Goal: Information Seeking & Learning: Find contact information

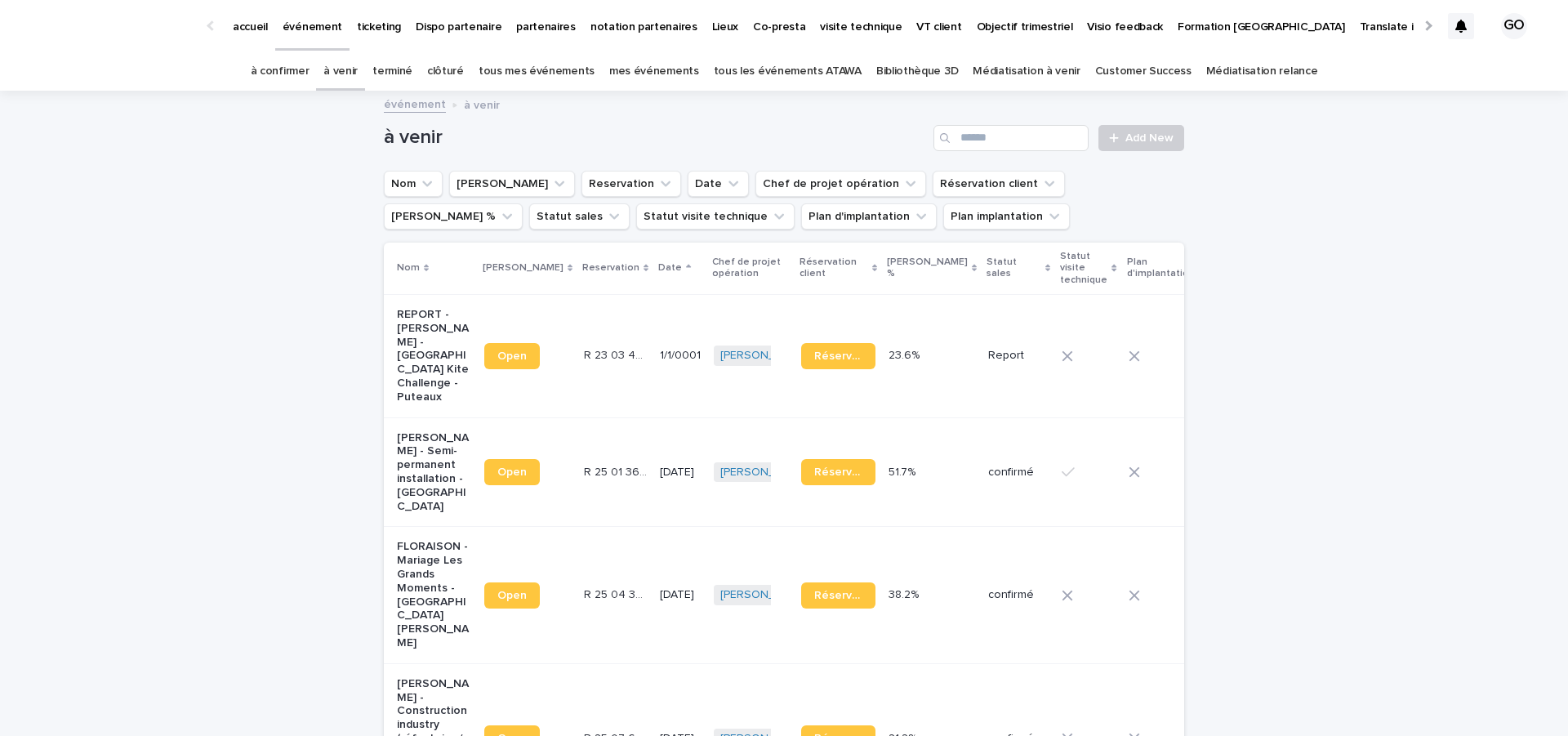
click at [771, 78] on link "tous les événements ATAWA" at bounding box center [787, 71] width 148 height 39
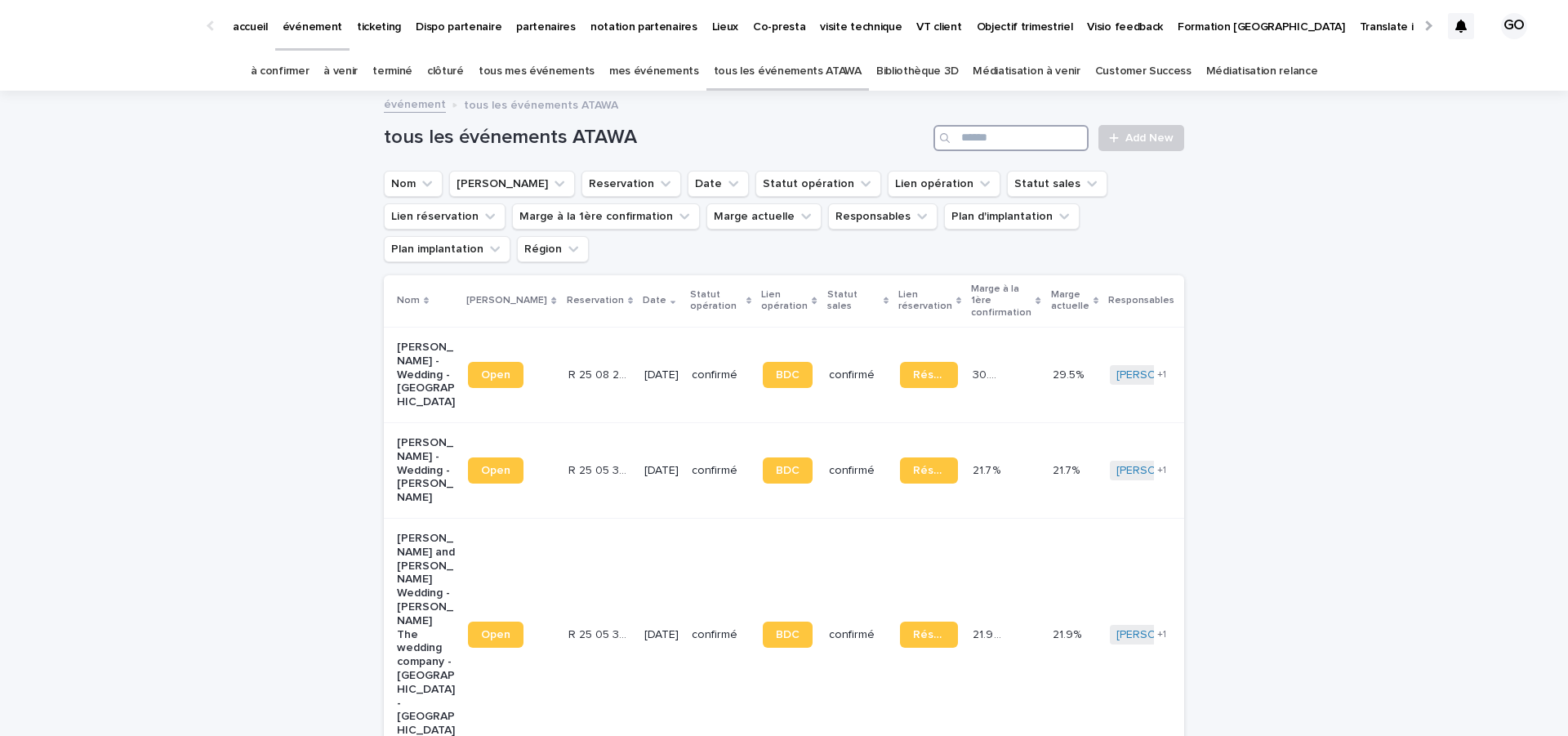
click at [969, 139] on input "Search" at bounding box center [1011, 138] width 155 height 27
type input "******"
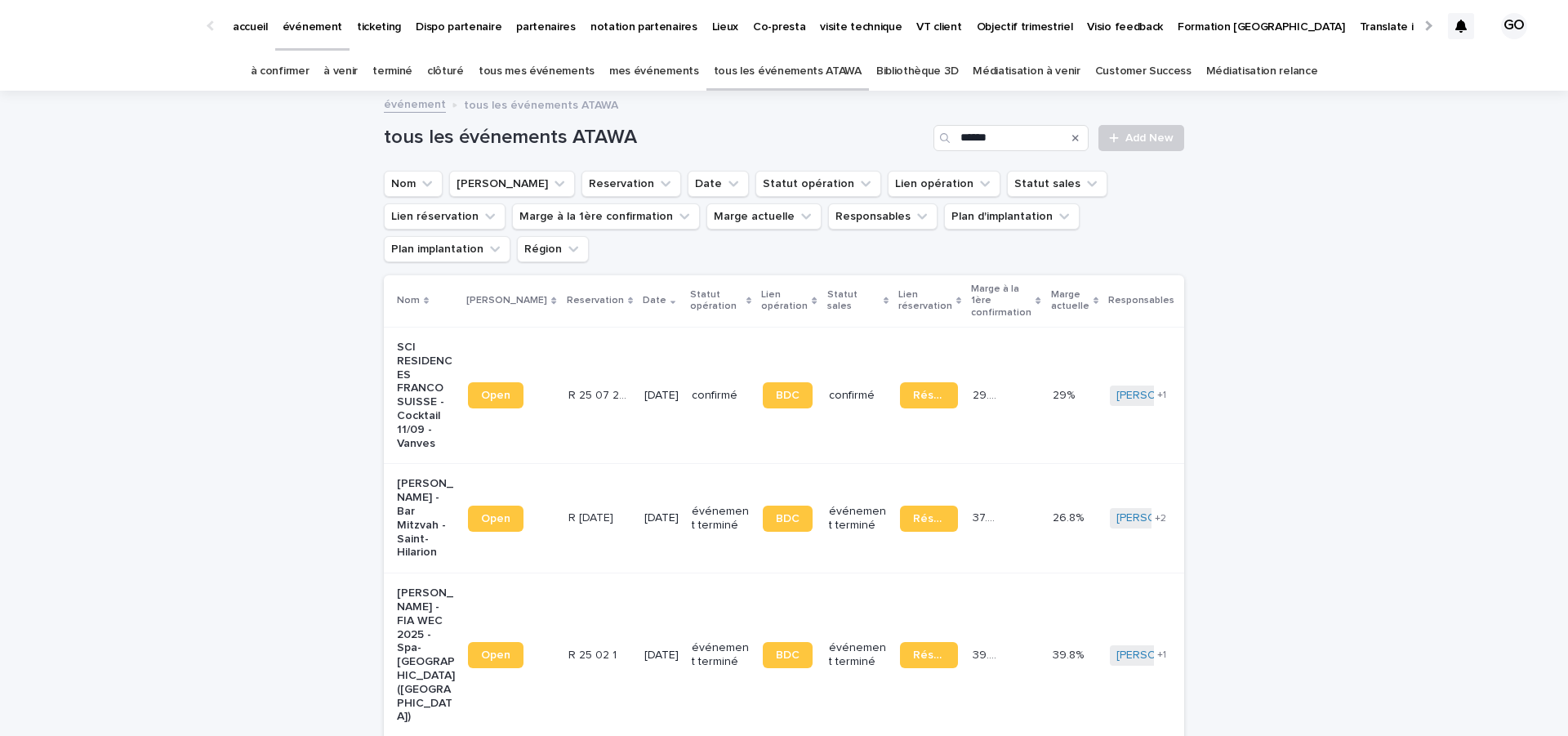
click at [399, 360] on p "SCI RESIDENCES FRANCO SUISSE - Cocktail 11/09 - Vanves" at bounding box center [426, 395] width 58 height 110
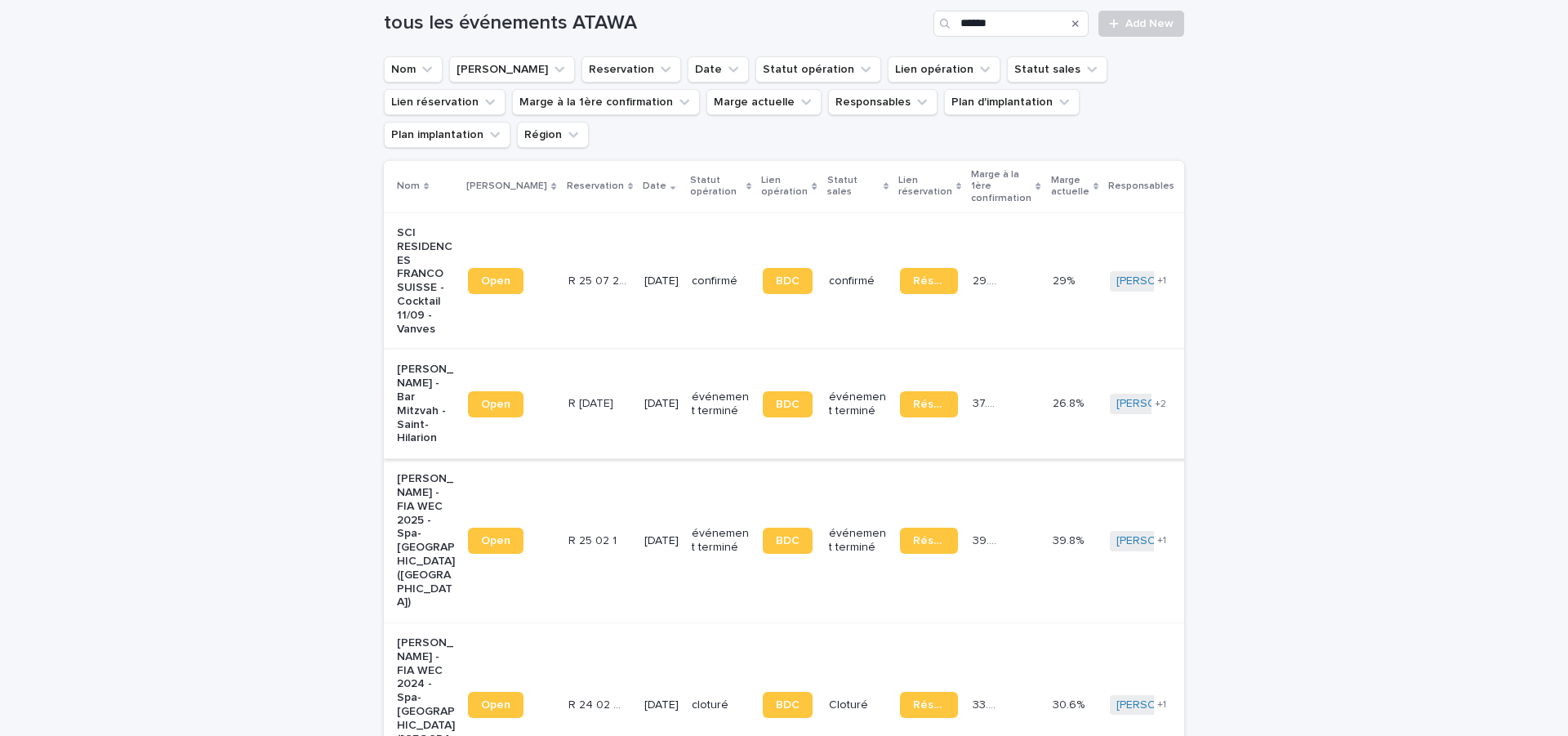
scroll to position [116, 0]
click at [1033, 23] on input "******" at bounding box center [1011, 22] width 155 height 27
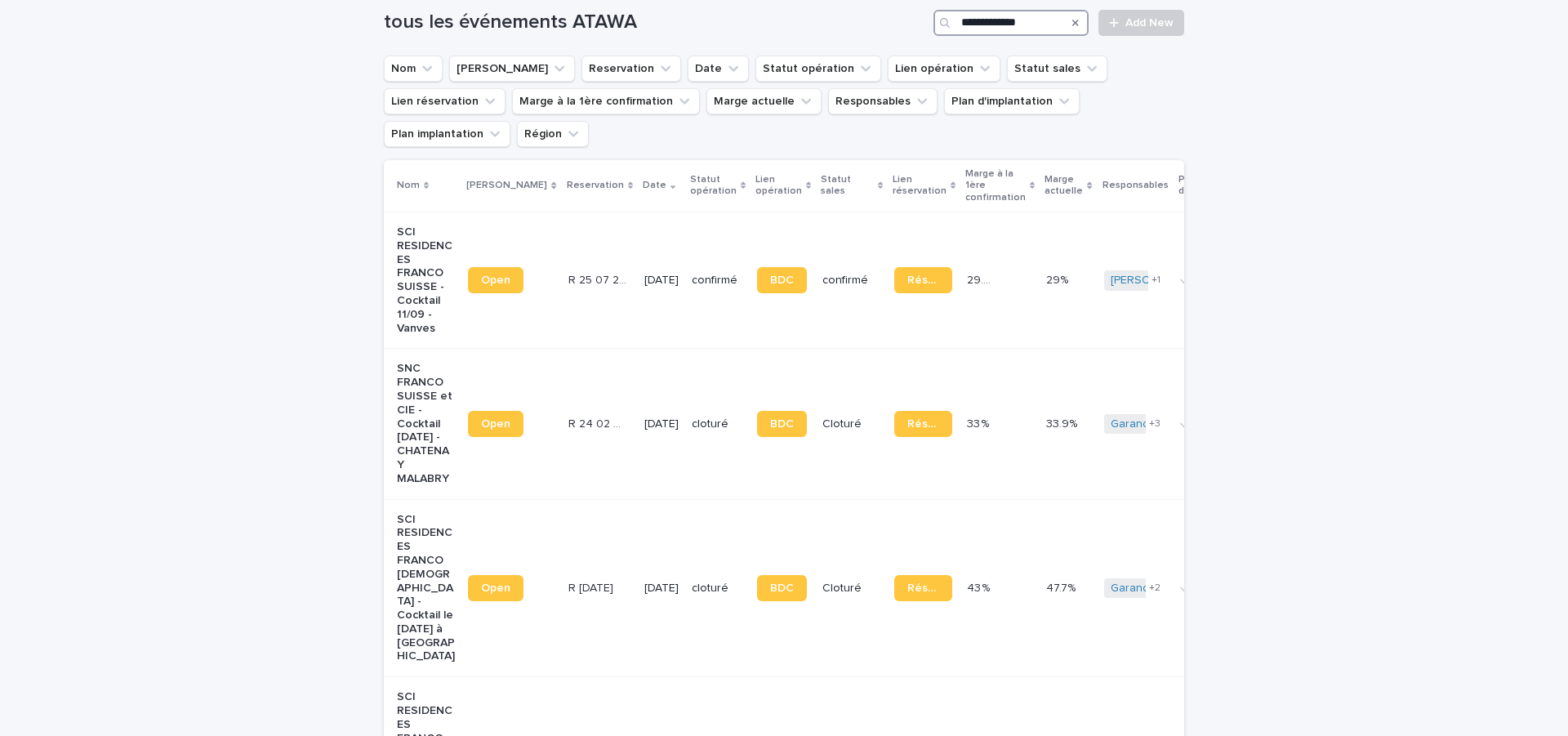
type input "**********"
click at [397, 389] on p "SNC FRANCO SUISSE et CIE - Cocktail 24/04/24 - CHATENAY MALABRY" at bounding box center [426, 424] width 58 height 123
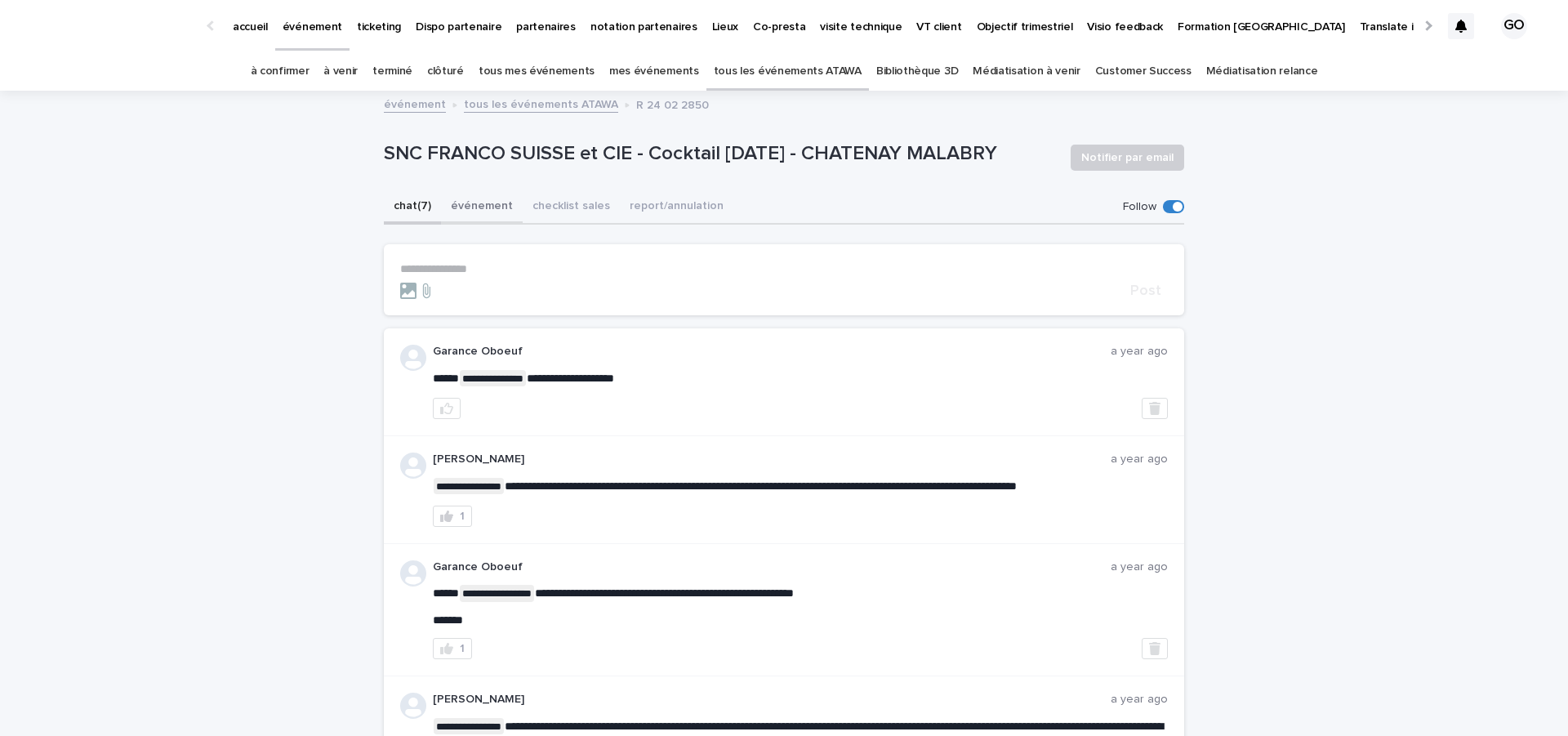
click at [466, 208] on button "événement" at bounding box center [481, 207] width 81 height 34
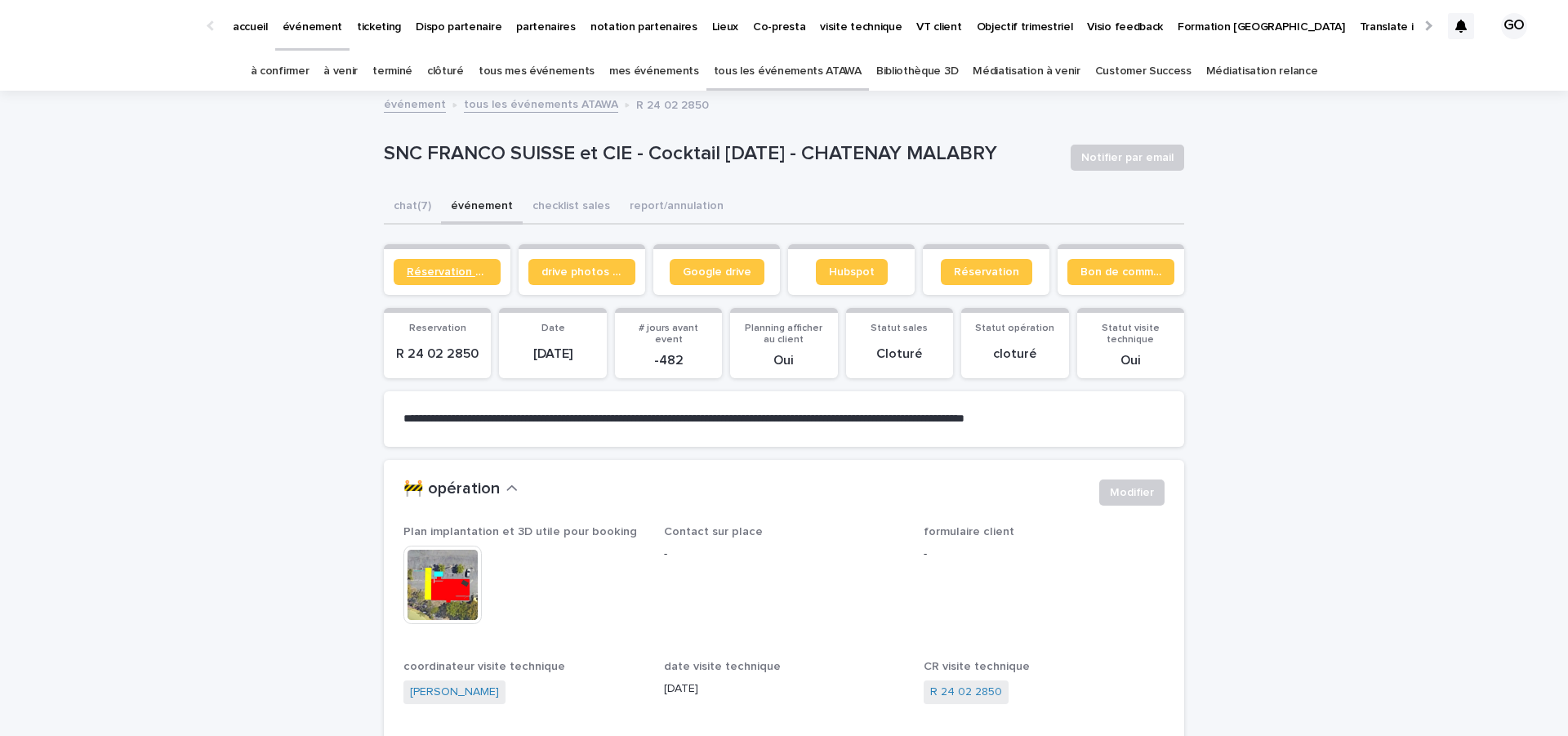
click at [425, 281] on link "Réservation client" at bounding box center [447, 271] width 107 height 27
click at [439, 574] on img at bounding box center [442, 585] width 79 height 79
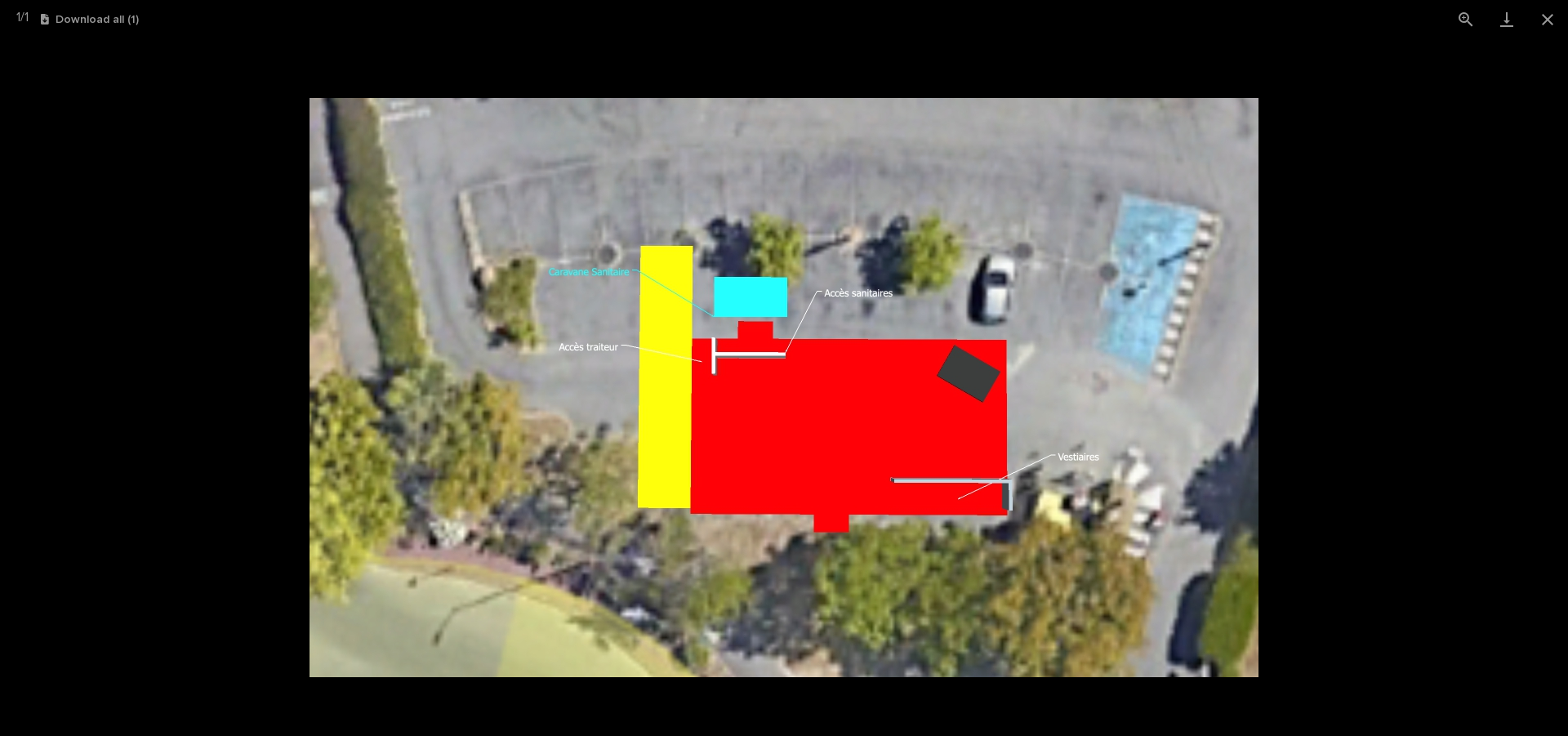
click at [196, 418] on picture at bounding box center [784, 387] width 1568 height 697
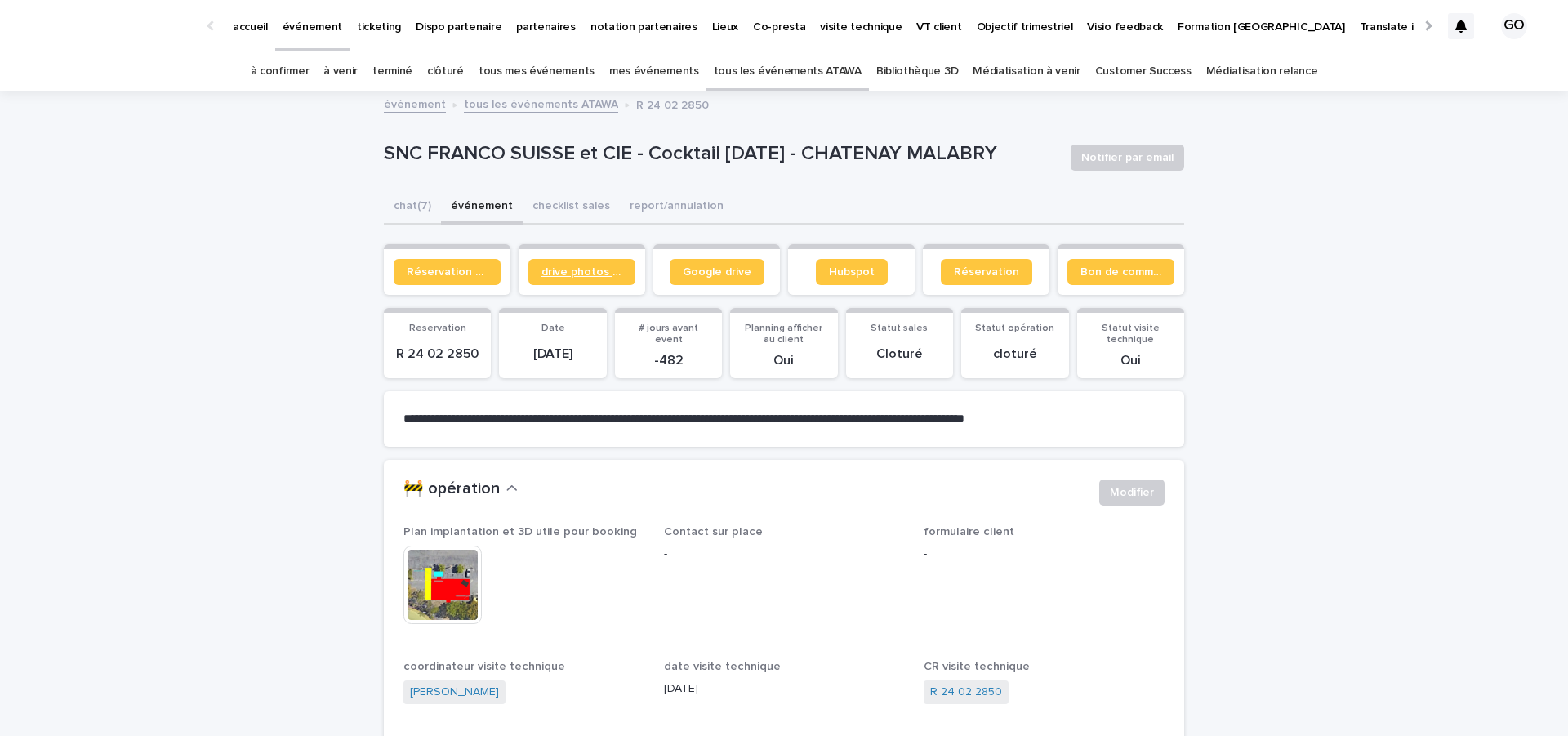
click at [609, 273] on span "drive photos coordinateur" at bounding box center [582, 271] width 80 height 11
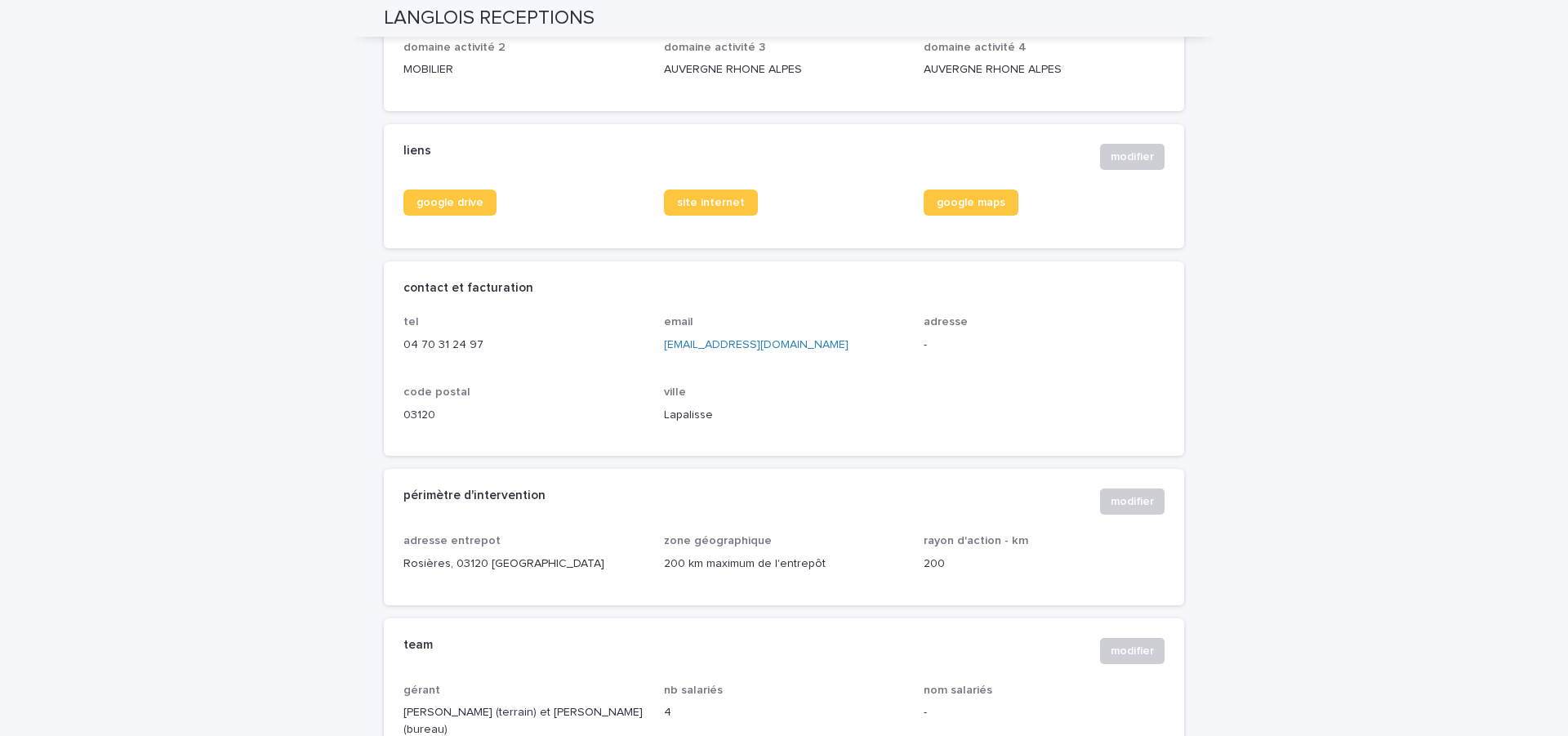
scroll to position [581, 0]
drag, startPoint x: 829, startPoint y: 346, endPoint x: 644, endPoint y: 352, distance: 185.1
click at [644, 352] on div "tel [PHONE_NUMBER] email [EMAIL_ADDRESS][DOMAIN_NAME] adresse - code postal [GE…" at bounding box center [783, 377] width 761 height 121
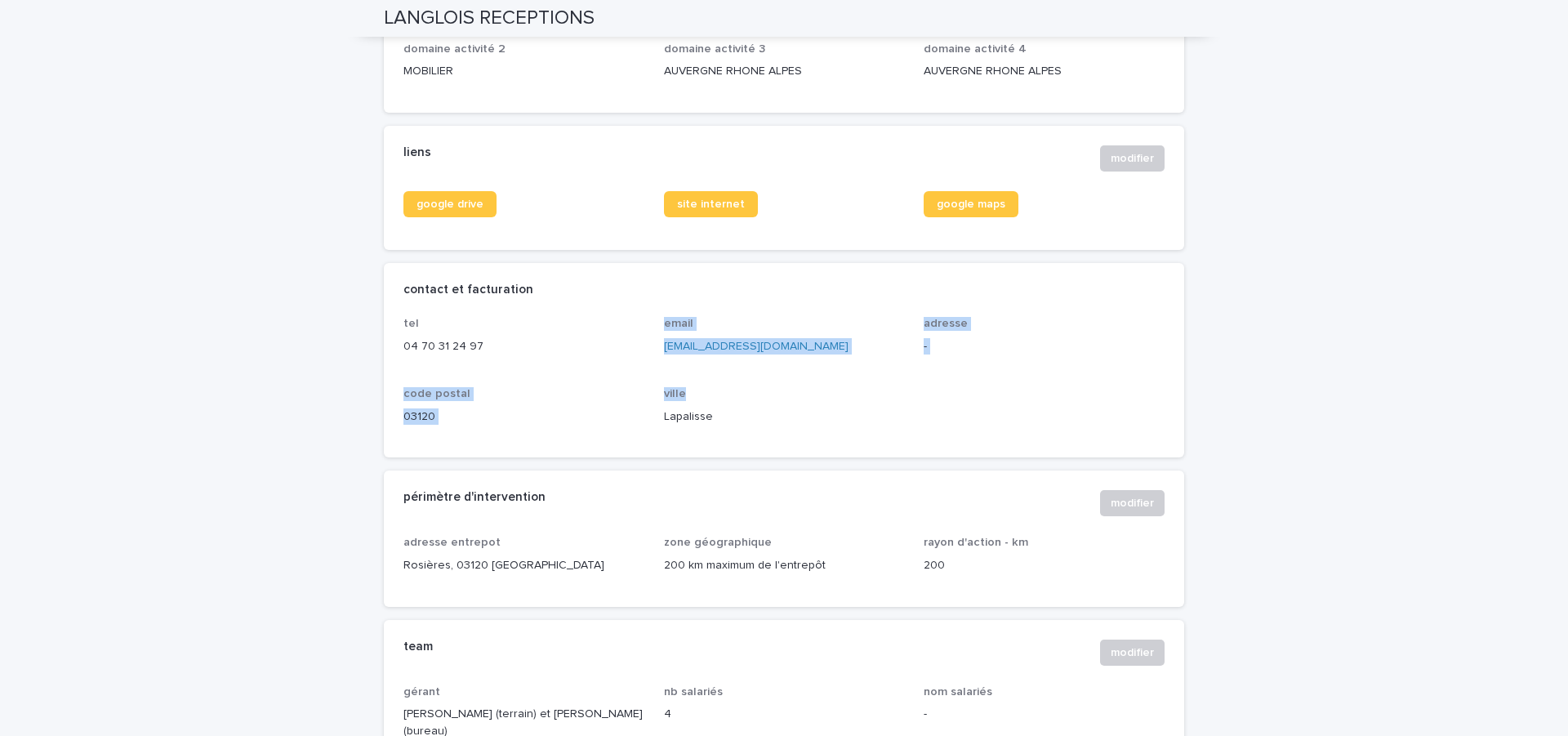
drag, startPoint x: 813, startPoint y: 385, endPoint x: 599, endPoint y: 388, distance: 214.0
click at [599, 388] on div "tel 04 70 31 24 97 email info@langlois-receptions.com adresse - code postal 031…" at bounding box center [783, 377] width 761 height 121
click at [599, 388] on p "code postal" at bounding box center [523, 394] width 241 height 14
drag, startPoint x: 391, startPoint y: 341, endPoint x: 822, endPoint y: 358, distance: 431.3
click at [822, 358] on div "tel 04 70 31 24 97 email info@langlois-receptions.com adresse - code postal 031…" at bounding box center [783, 387] width 800 height 140
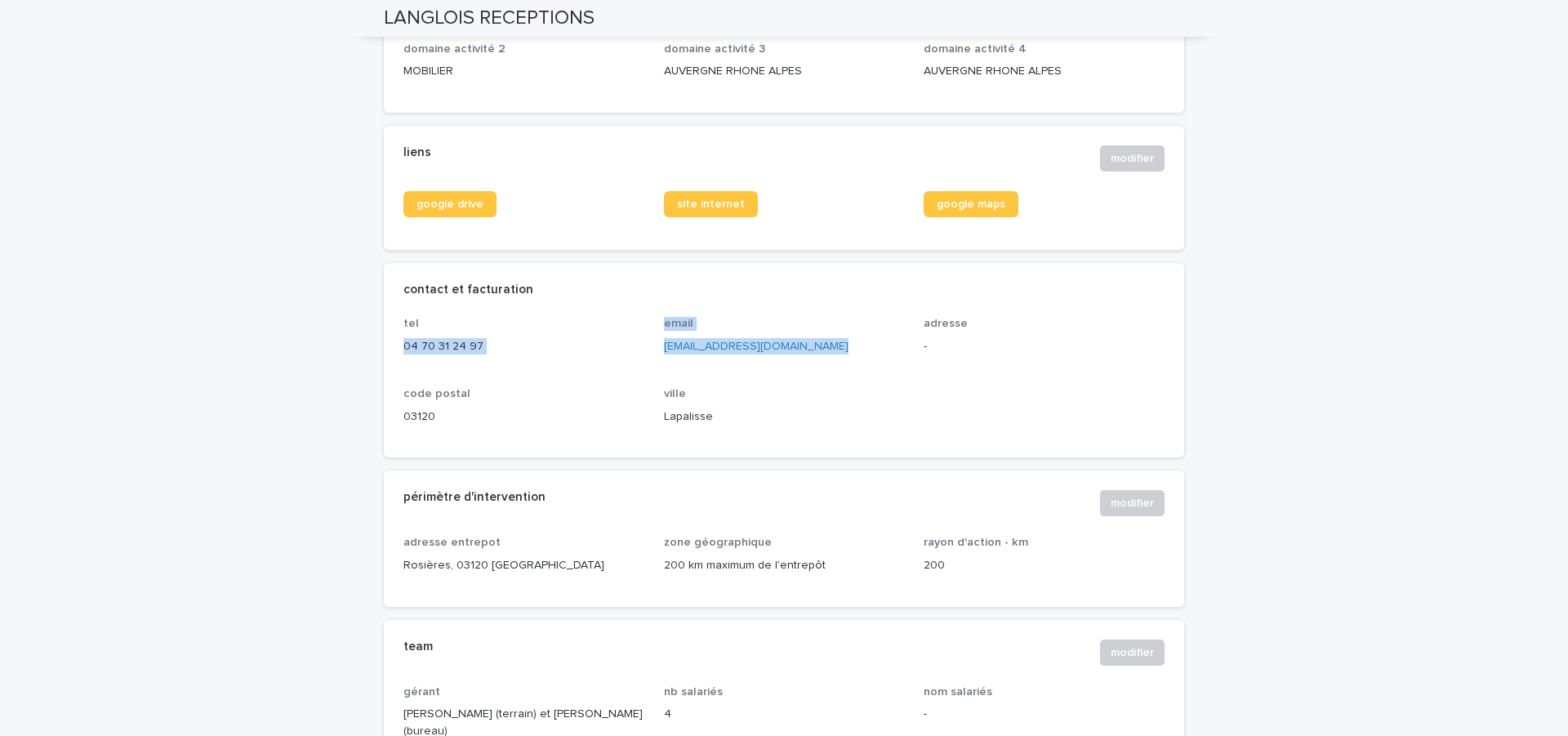
copy div "04 70 31 24 97 email info@langlois-receptions.com"
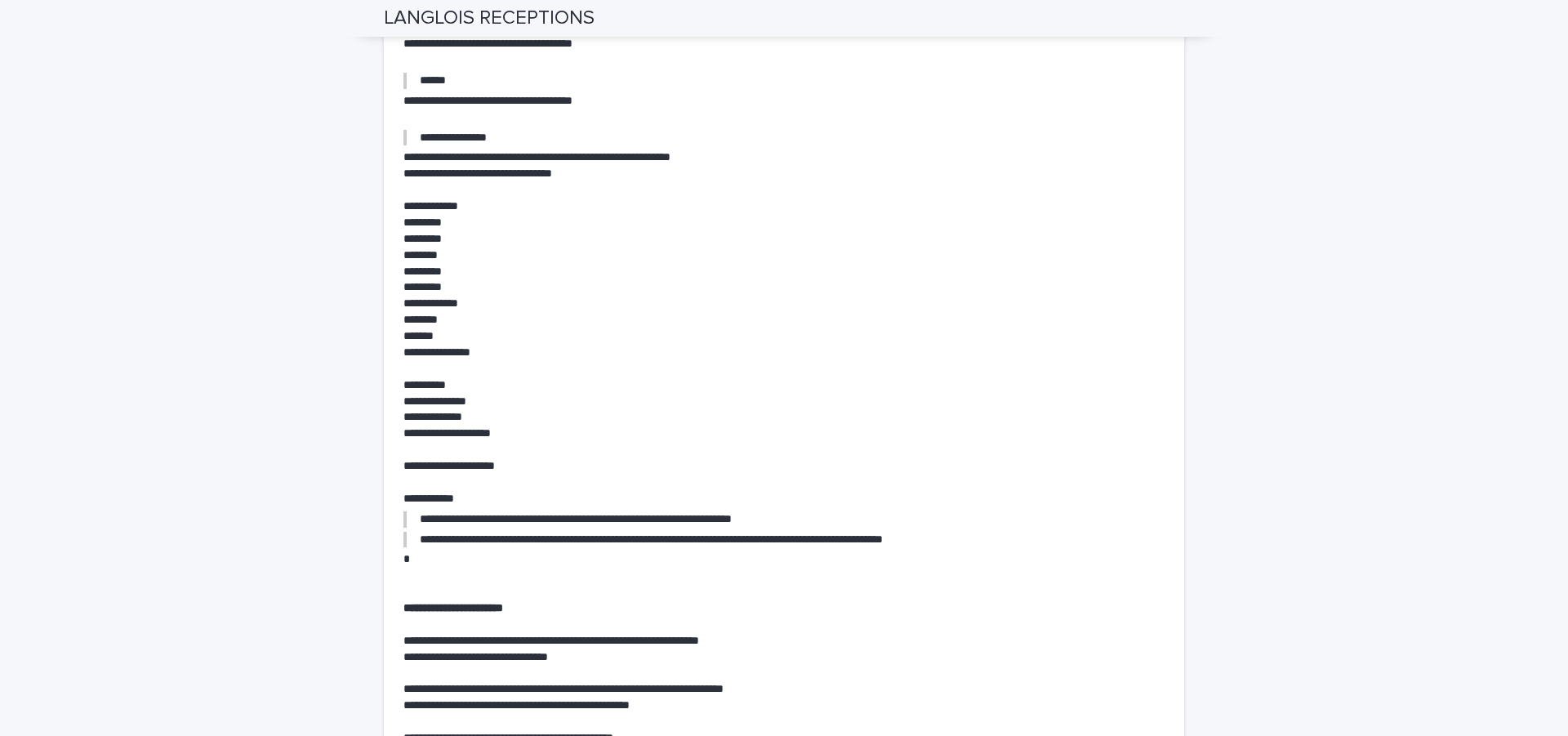
scroll to position [5761, 0]
click at [418, 214] on p "*********" at bounding box center [783, 222] width 761 height 16
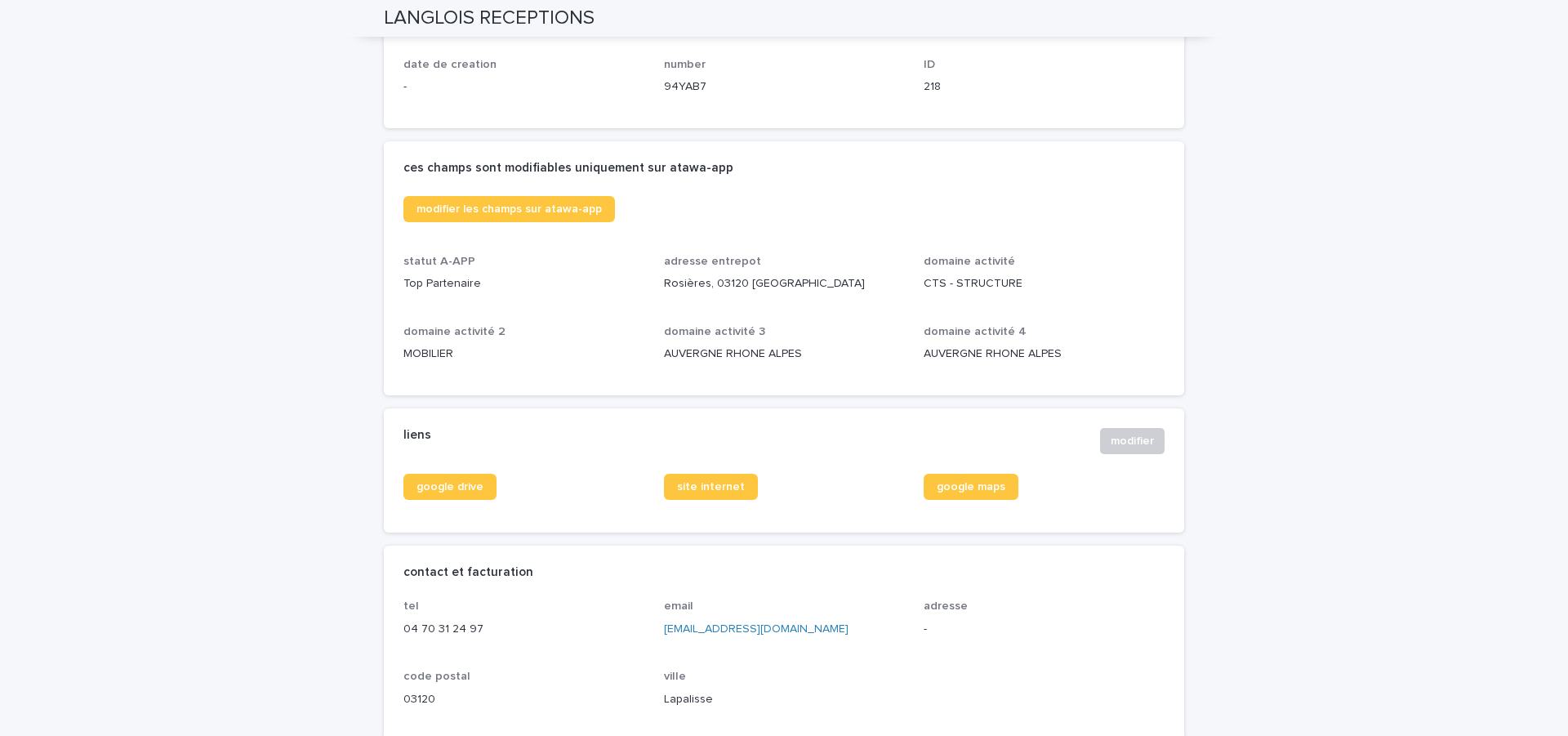
scroll to position [298, 0]
click at [445, 478] on link "google drive" at bounding box center [449, 487] width 93 height 27
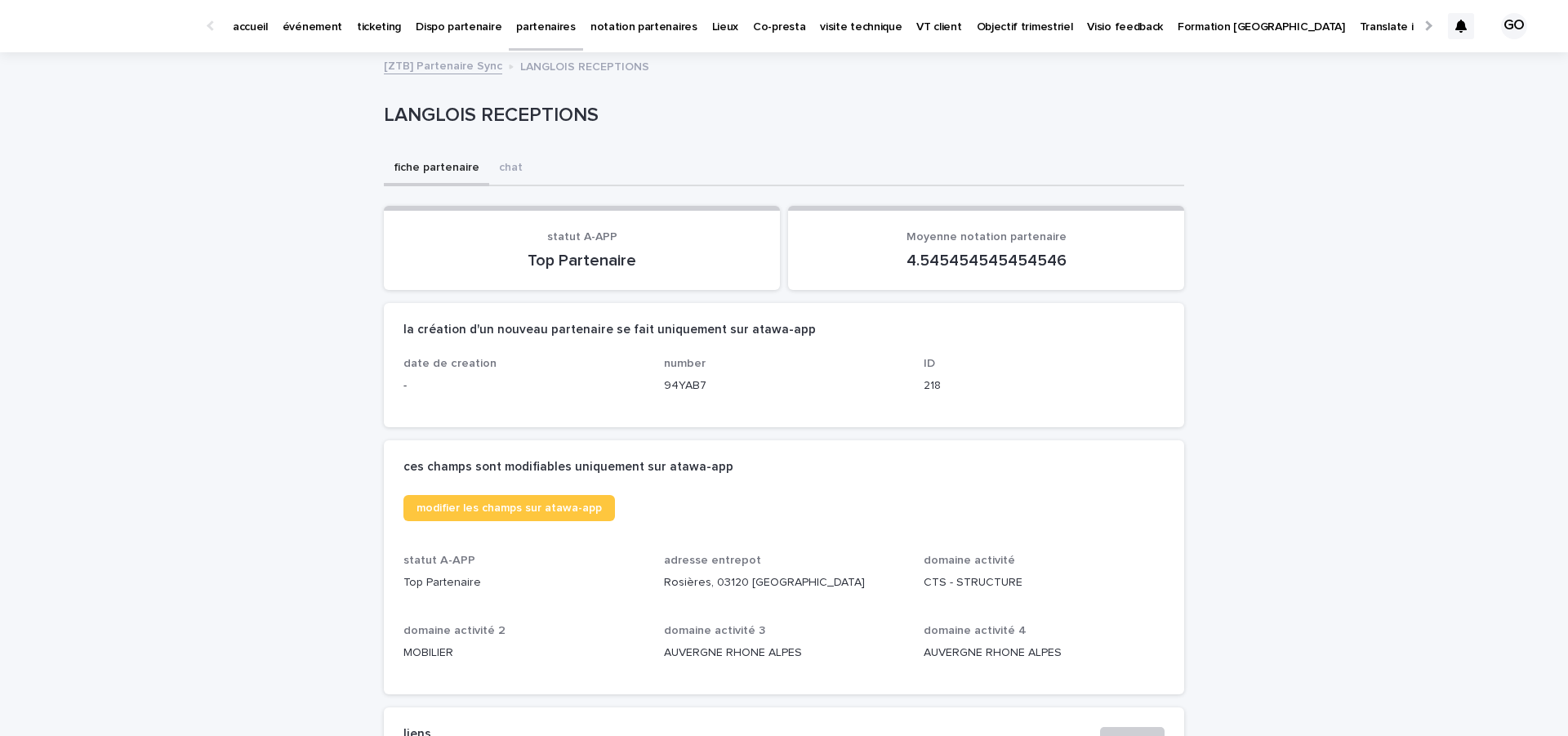
click at [522, 31] on p "partenaires" at bounding box center [546, 17] width 60 height 34
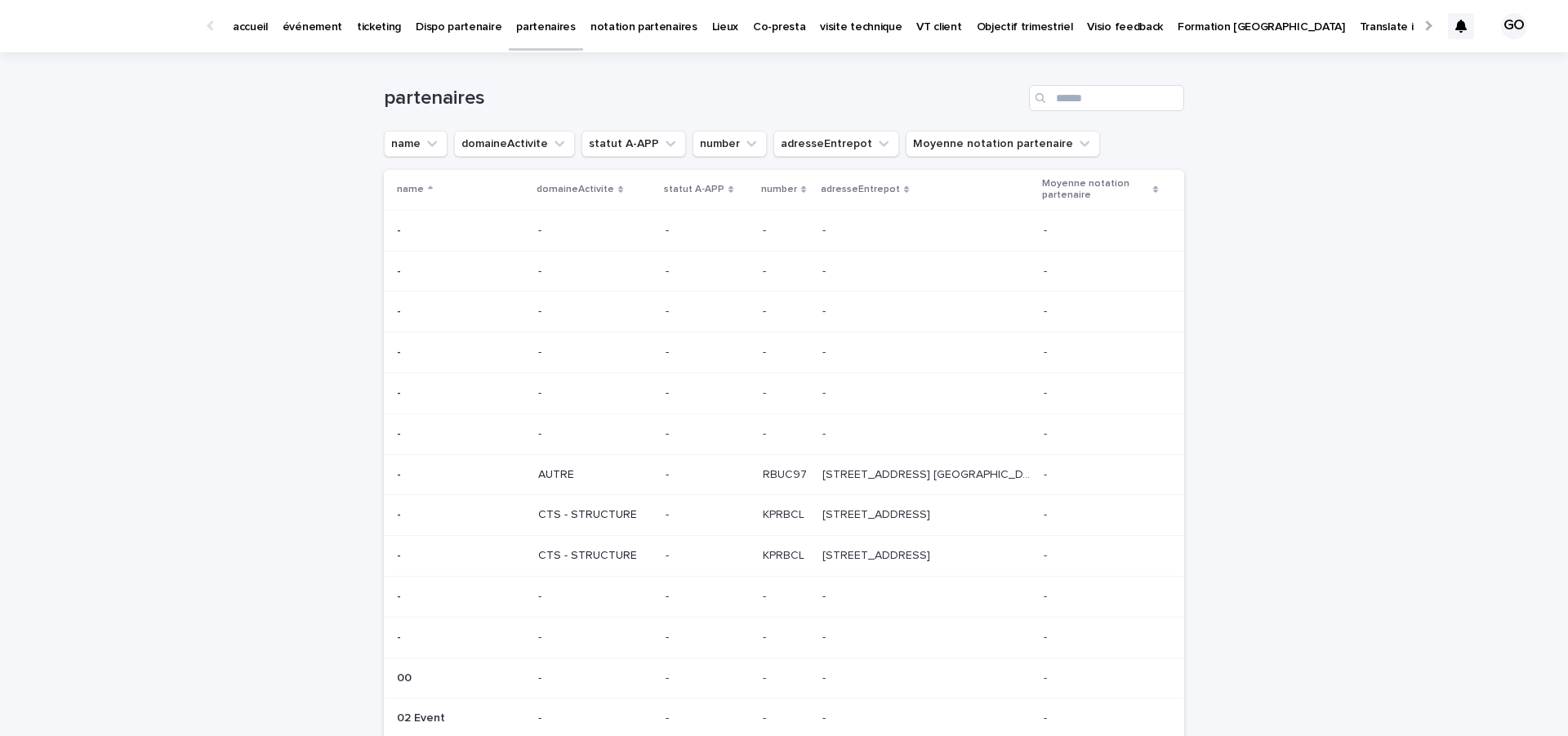
click at [753, 27] on p "Co-presta" at bounding box center [779, 17] width 52 height 34
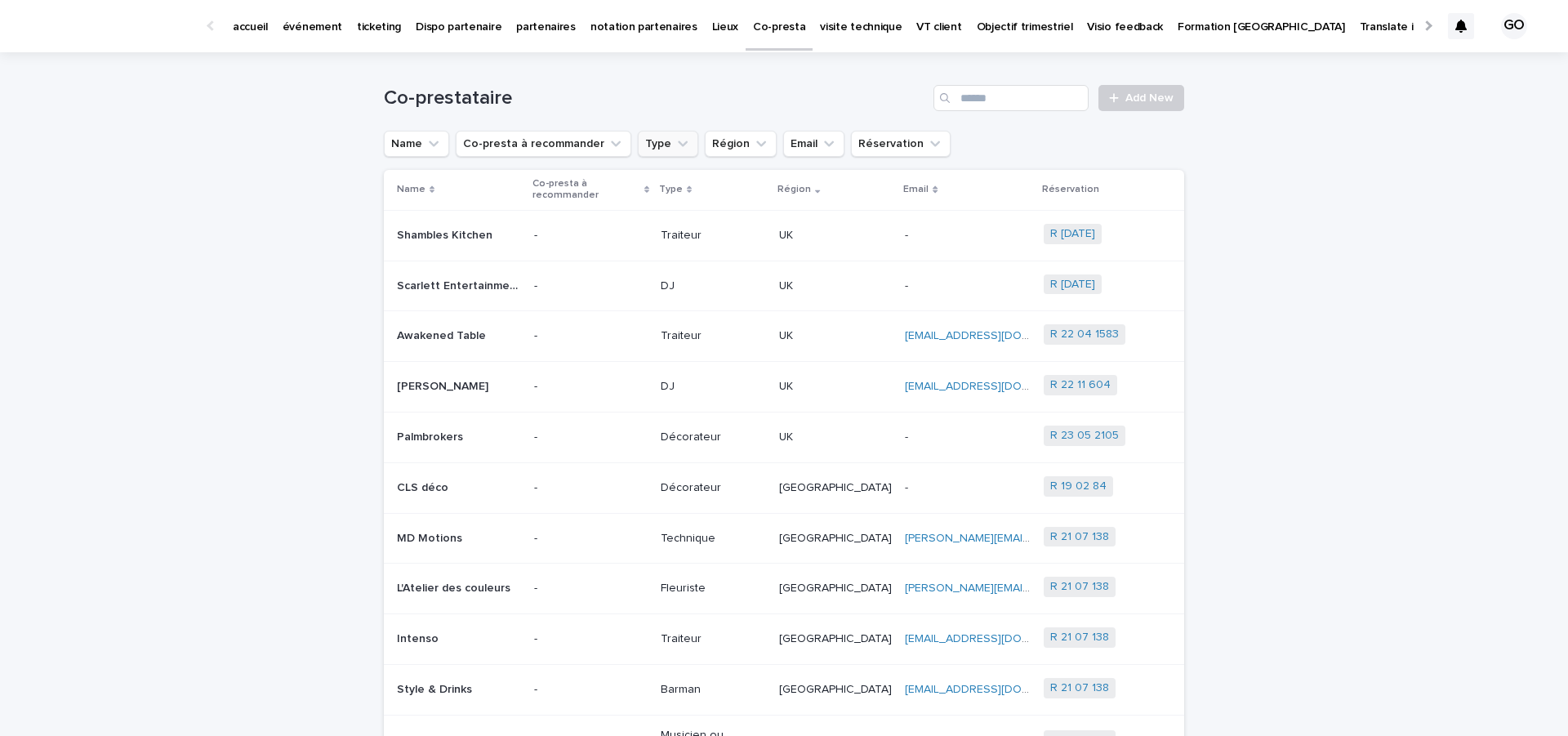
click at [674, 140] on icon "Type" at bounding box center [682, 143] width 16 height 16
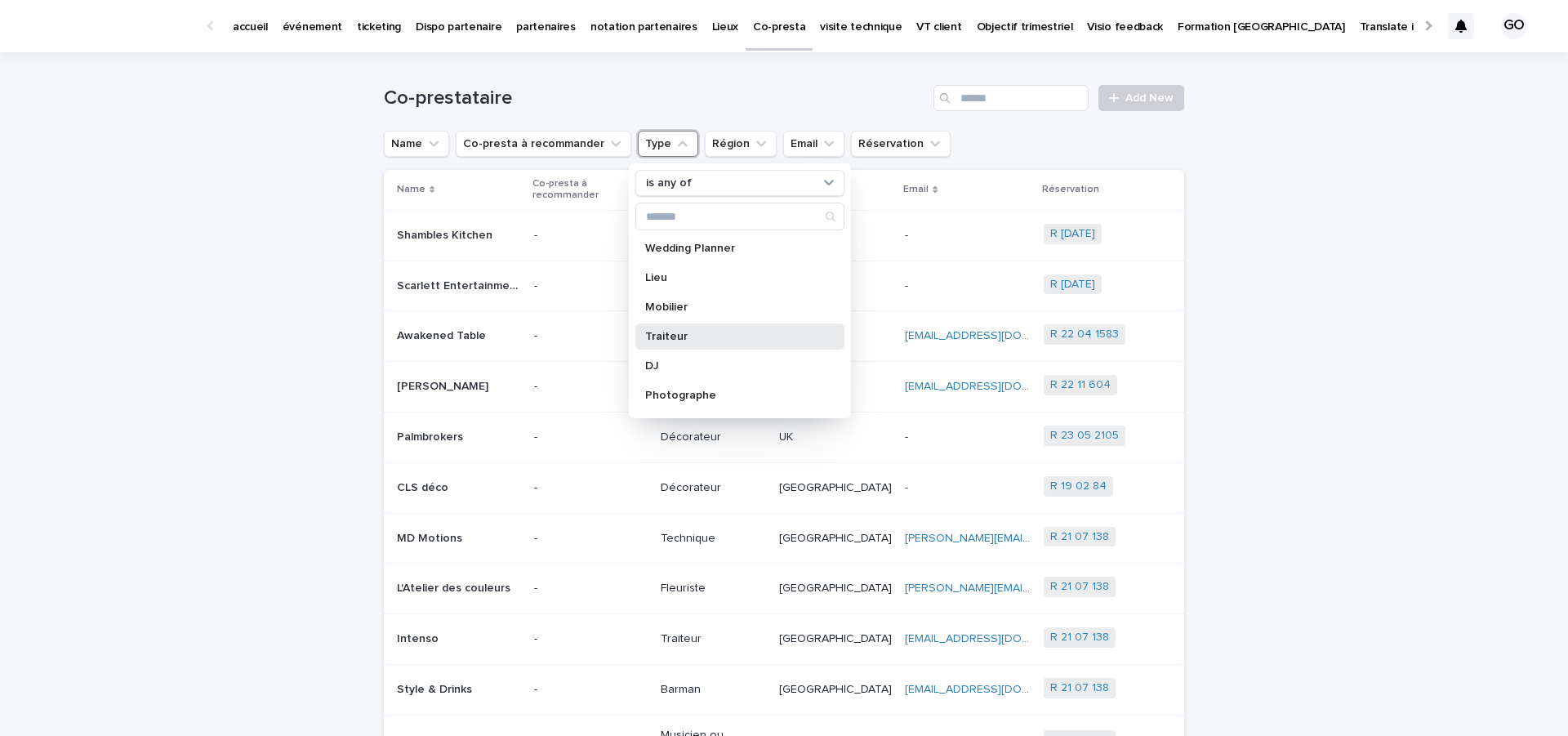
click at [663, 334] on p "Traiteur" at bounding box center [732, 335] width 173 height 11
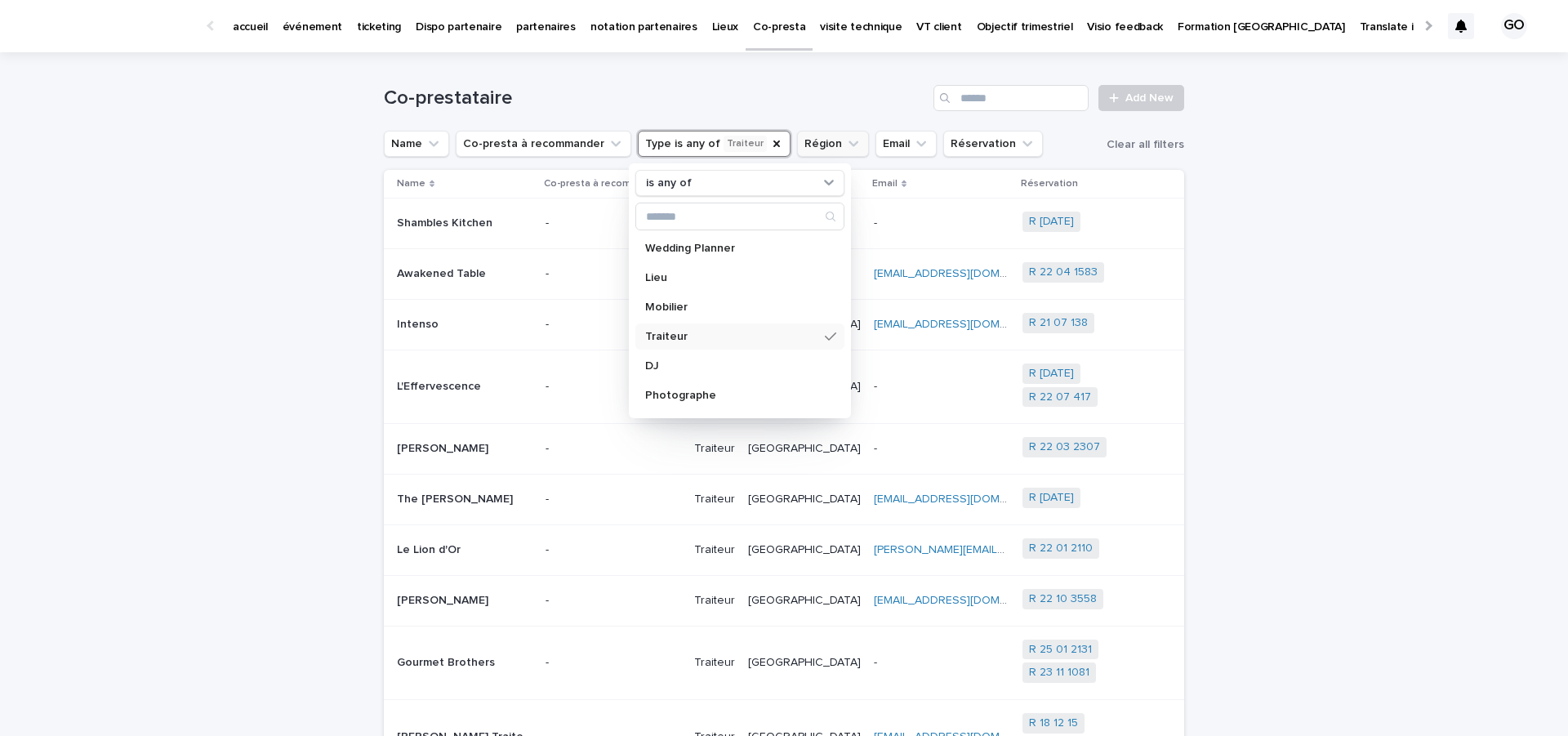
click at [799, 146] on button "Région" at bounding box center [833, 144] width 72 height 27
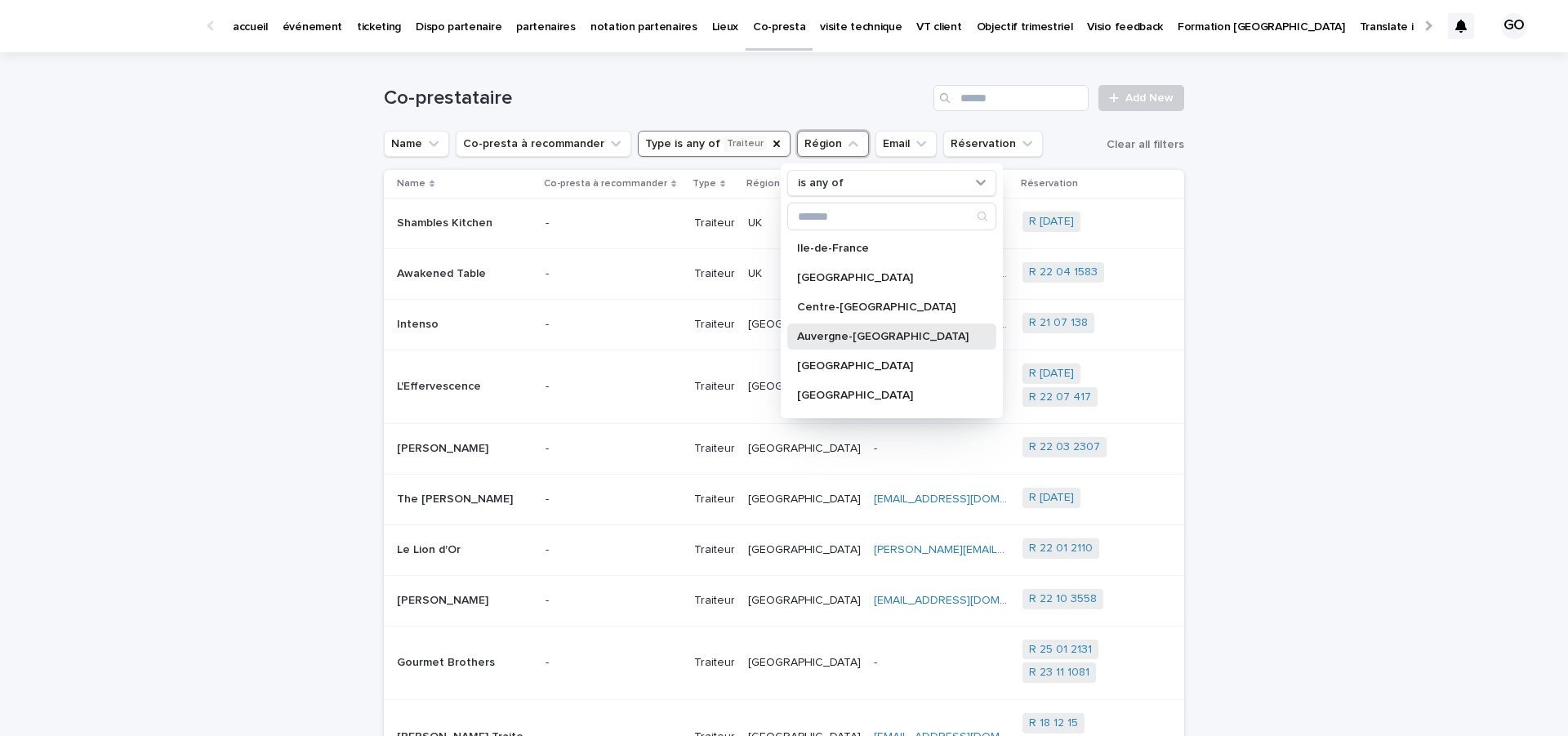
click at [801, 341] on p "Auvergne-Rhône-Alpes" at bounding box center [883, 335] width 173 height 11
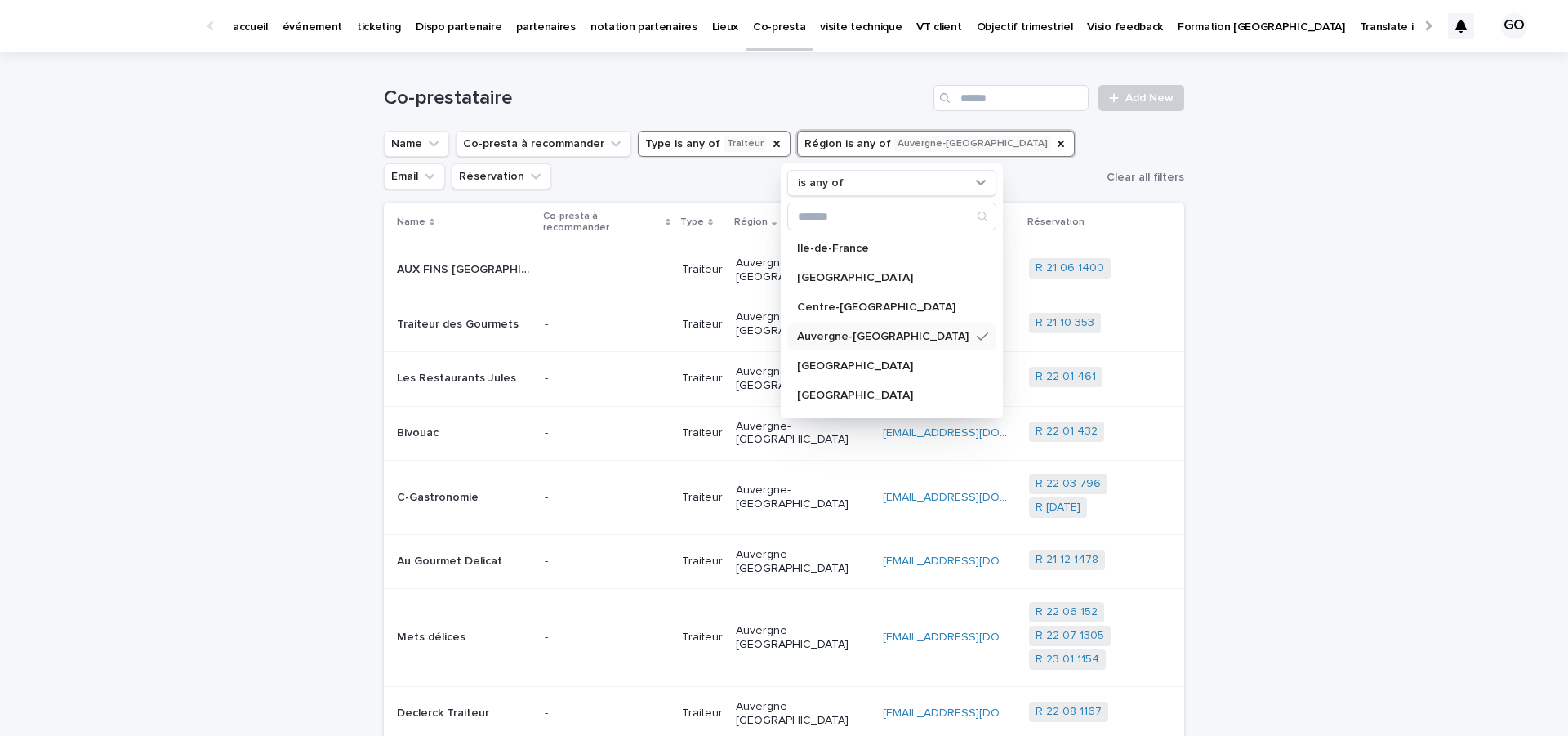
click at [216, 349] on div "Loading... Saving… Loading... Saving… Co-prestataire Add New Name Co-presta à r…" at bounding box center [784, 742] width 1568 height 1380
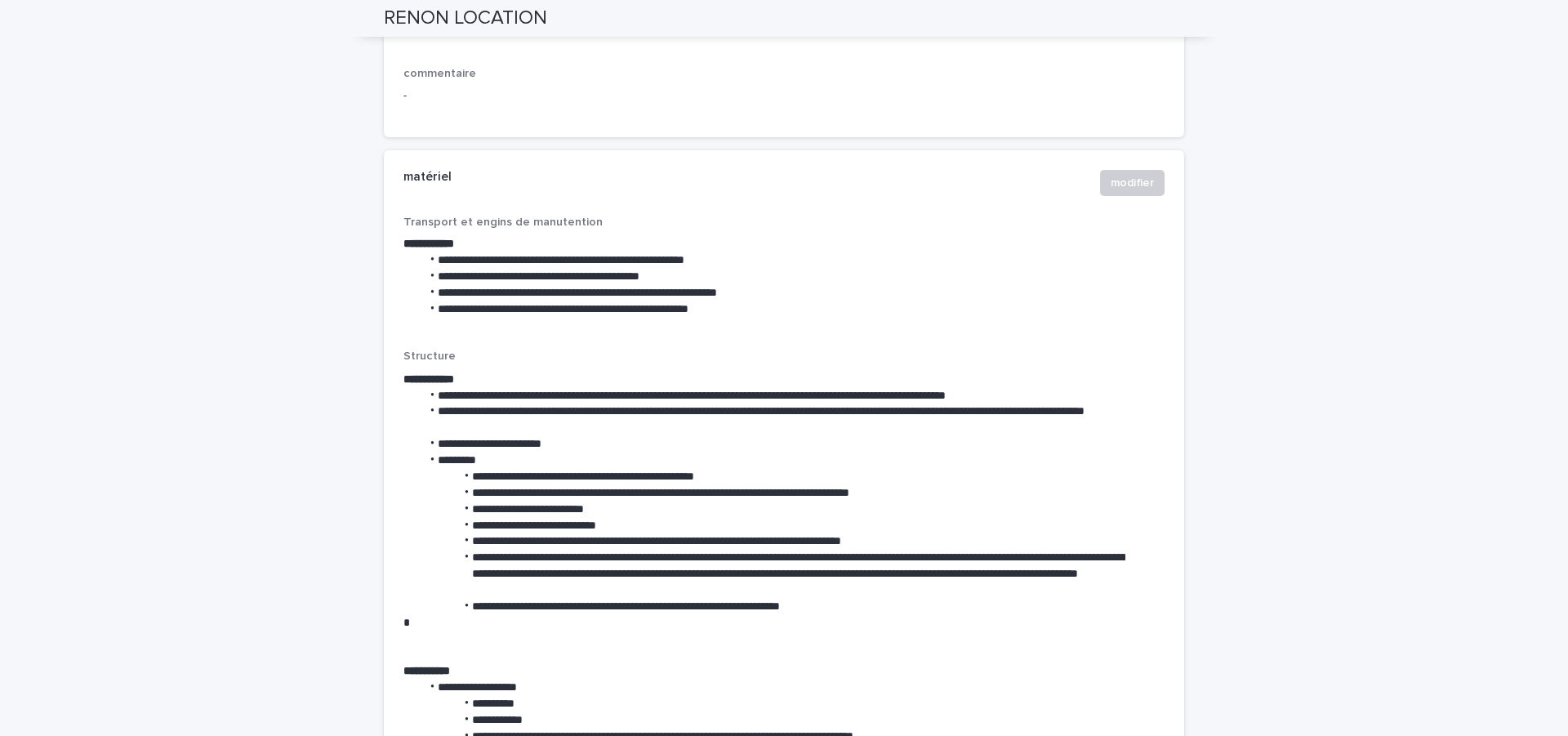
scroll to position [2661, 0]
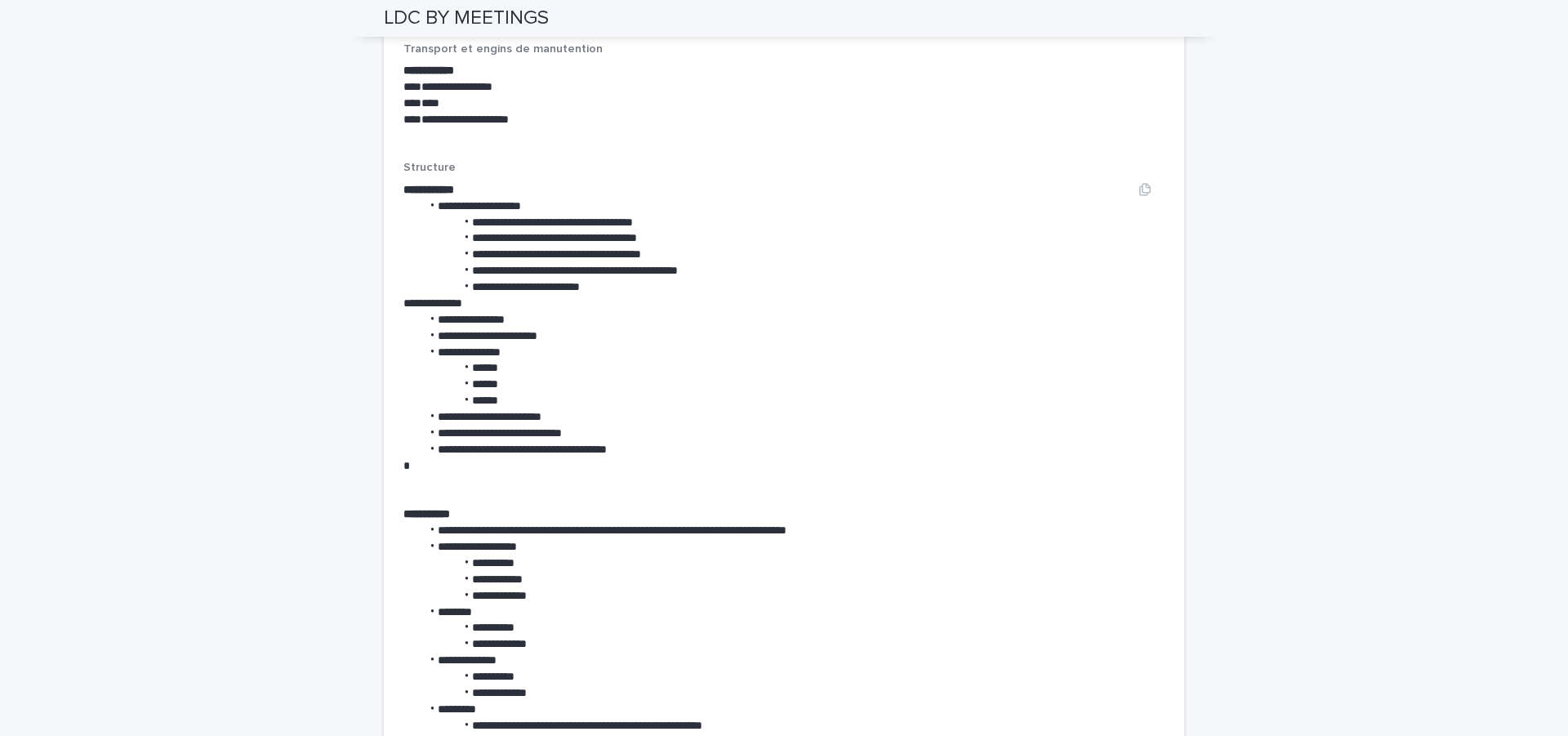
scroll to position [2751, 0]
